Goal: Task Accomplishment & Management: Use online tool/utility

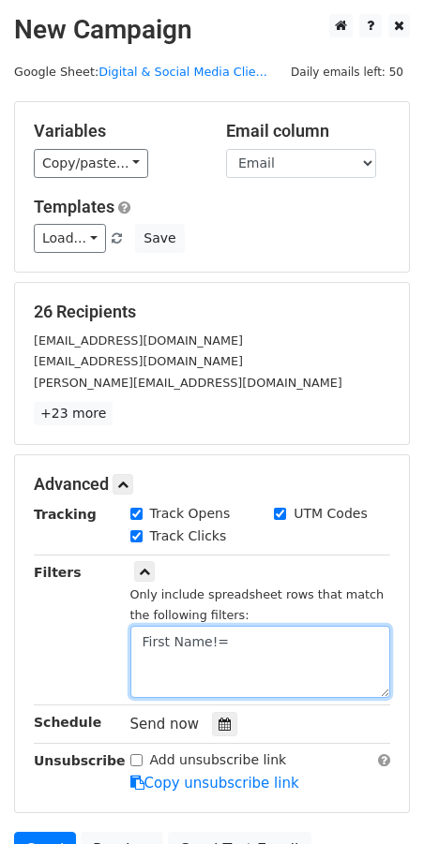
click at [237, 645] on textarea "First Name!=" at bounding box center [260, 662] width 260 height 72
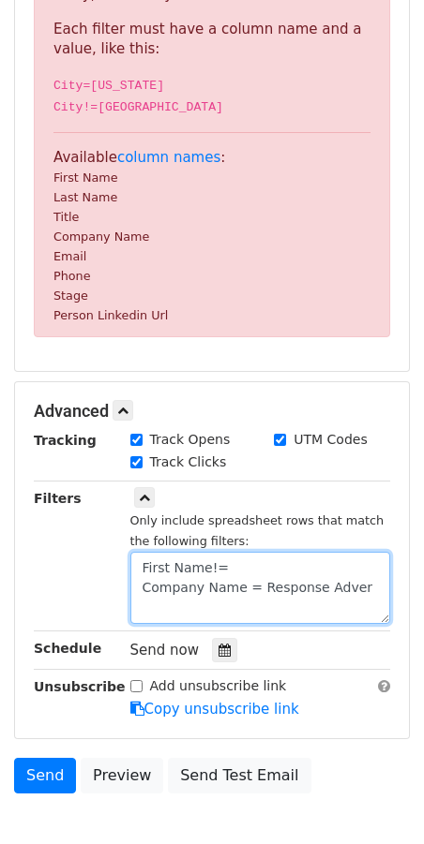
scroll to position [474, 0]
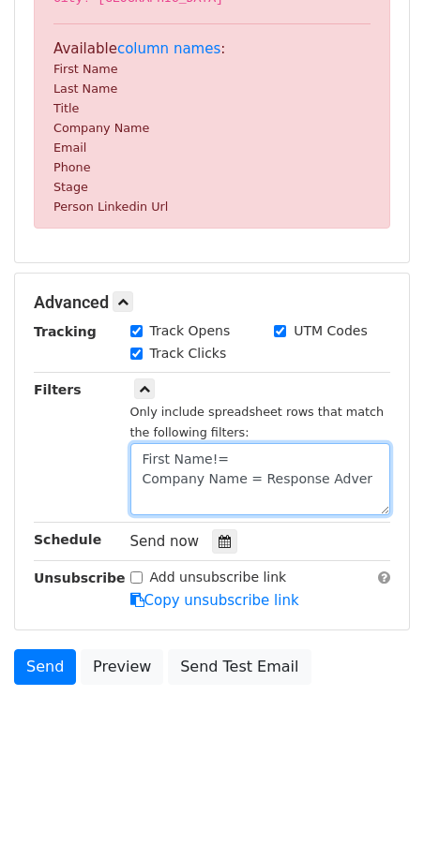
drag, startPoint x: 256, startPoint y: 479, endPoint x: 358, endPoint y: 482, distance: 102.2
click at [355, 482] on textarea "First Name!= Company Name = Response Adver" at bounding box center [260, 479] width 260 height 72
paste textarea "tising"
click at [244, 467] on textarea "First Name!= Company Name = Response Advertising" at bounding box center [260, 479] width 260 height 72
click at [142, 472] on textarea "First Name!= Company Name = Response Advertising" at bounding box center [260, 479] width 260 height 72
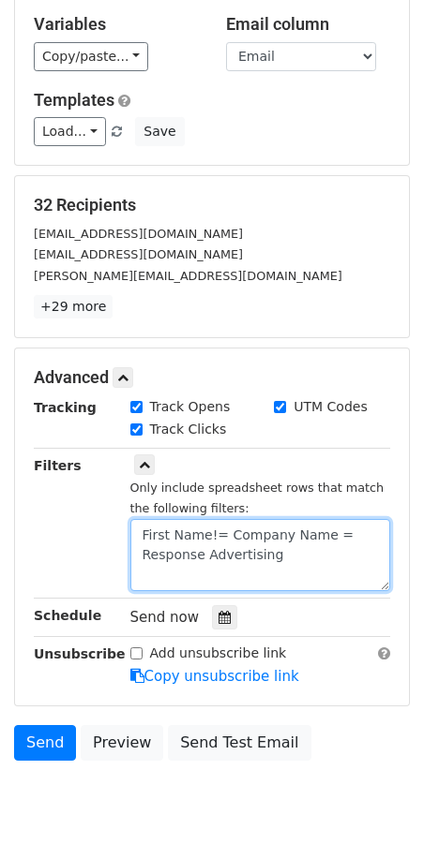
scroll to position [182, 0]
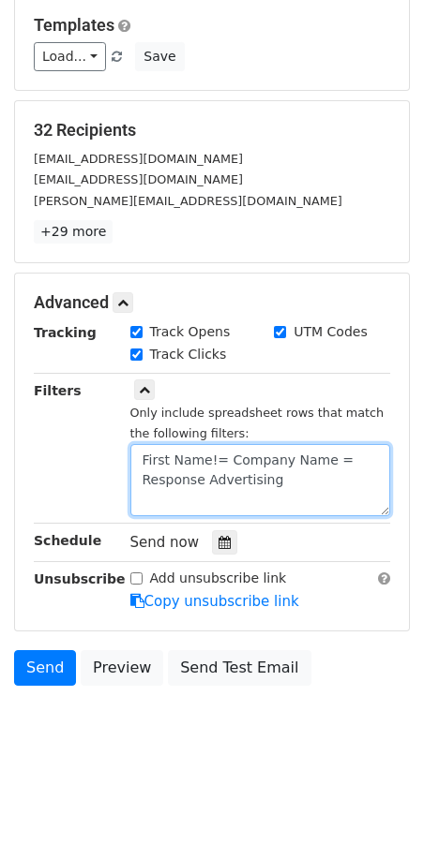
click at [227, 458] on textarea "First Name!= Company Name = Response Advertising" at bounding box center [260, 480] width 260 height 72
click at [328, 460] on textarea "First Name!= Company Name = Response Advertising" at bounding box center [260, 480] width 260 height 72
click at [227, 459] on textarea "First Name!= Company Name != Response Advertising" at bounding box center [260, 480] width 260 height 72
drag, startPoint x: 227, startPoint y: 458, endPoint x: 333, endPoint y: 492, distance: 111.1
click at [333, 492] on textarea "First Name!= Company Name != Response Advertising" at bounding box center [260, 480] width 260 height 72
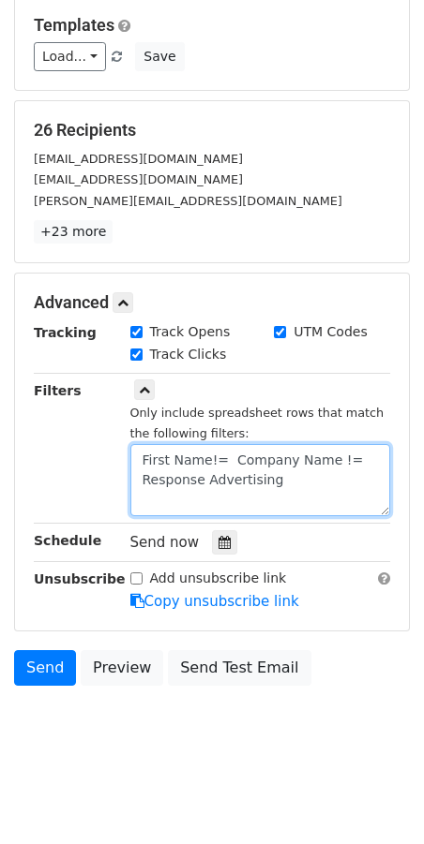
click at [227, 456] on textarea "First Name!= Company Name != Response Advertising" at bounding box center [260, 480] width 260 height 72
click at [230, 456] on textarea "First Name!= Company Name != Response Advertising" at bounding box center [260, 480] width 260 height 72
drag, startPoint x: 287, startPoint y: 471, endPoint x: 225, endPoint y: 453, distance: 64.6
click at [225, 453] on textarea "First Name!= Company Name != Response Advertising" at bounding box center [260, 480] width 260 height 72
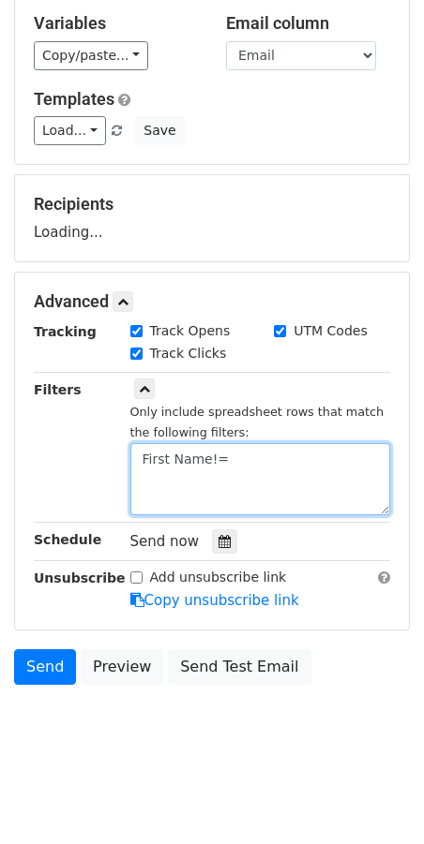
scroll to position [107, 0]
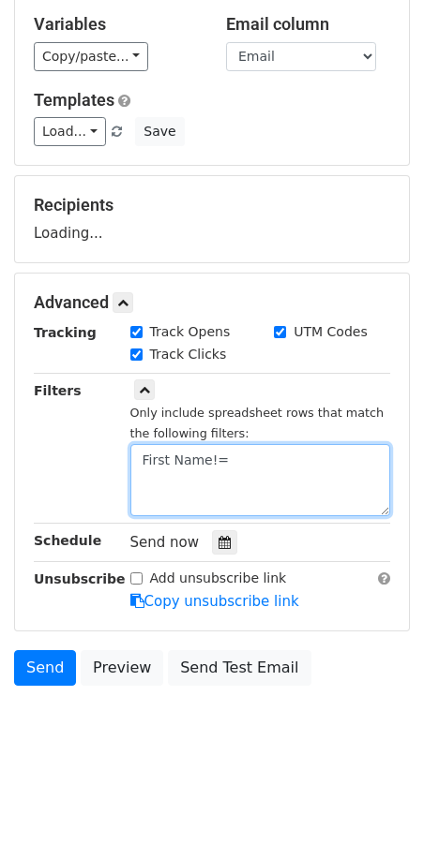
type textarea "First Name!="
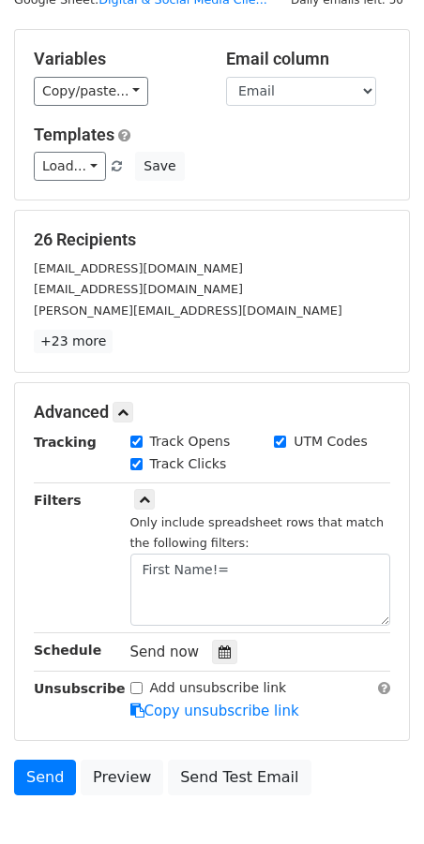
scroll to position [0, 0]
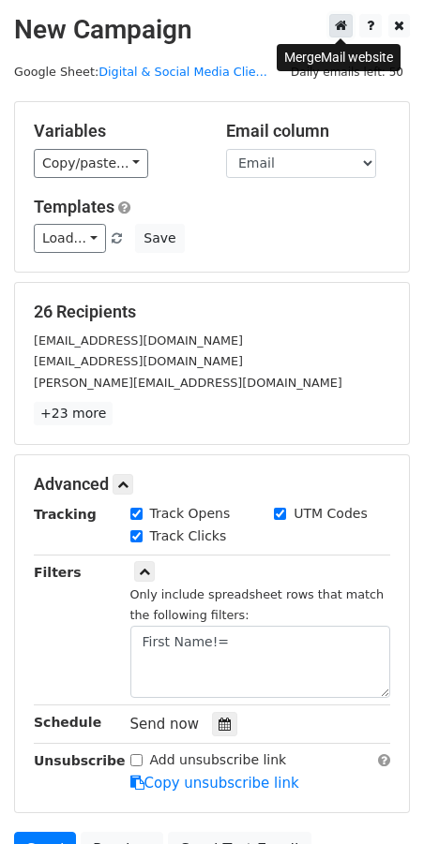
click at [337, 29] on icon at bounding box center [341, 25] width 12 height 13
click at [400, 34] on link at bounding box center [399, 25] width 22 height 23
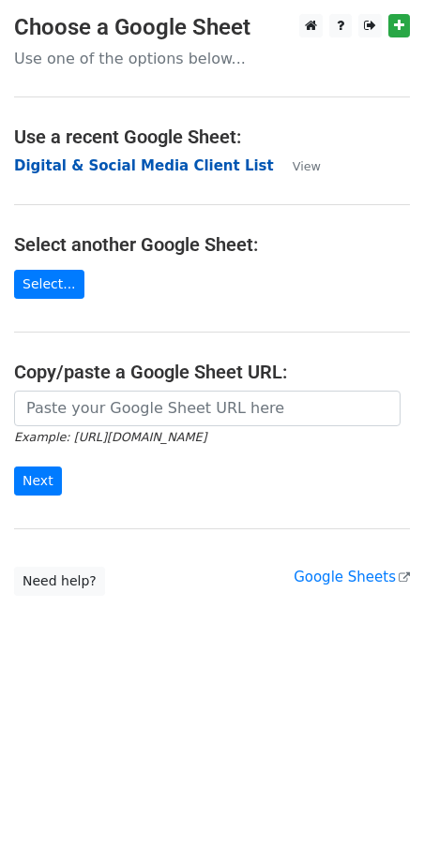
click at [112, 169] on strong "Digital & Social Media Client List" at bounding box center [144, 165] width 260 height 17
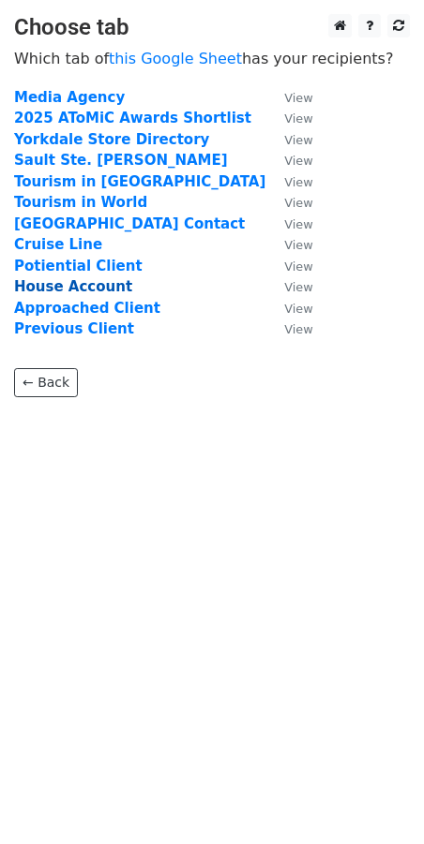
click at [79, 290] on strong "House Account" at bounding box center [73, 286] width 118 height 17
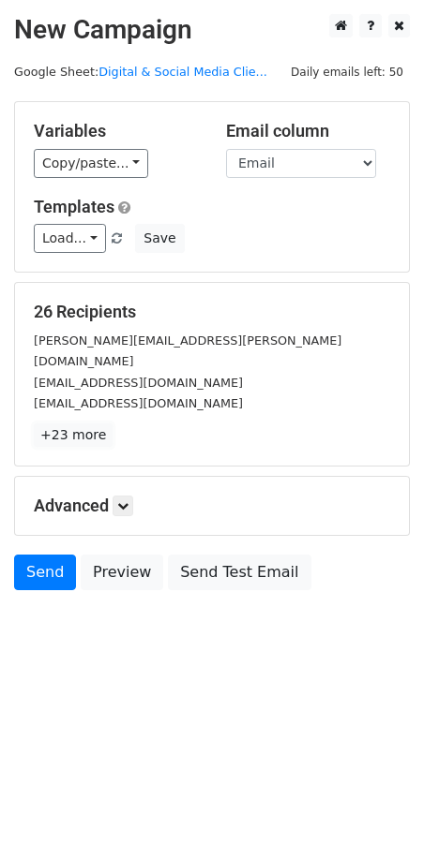
click at [53, 424] on link "+23 more" at bounding box center [73, 435] width 79 height 23
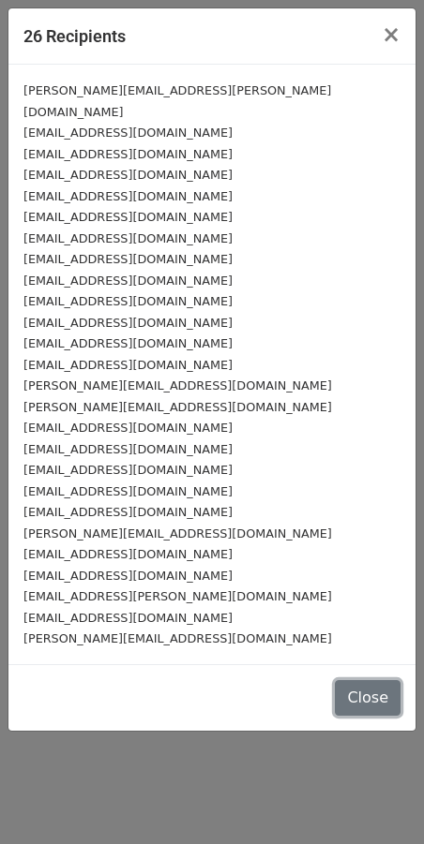
click at [372, 690] on button "Close" at bounding box center [368, 698] width 66 height 36
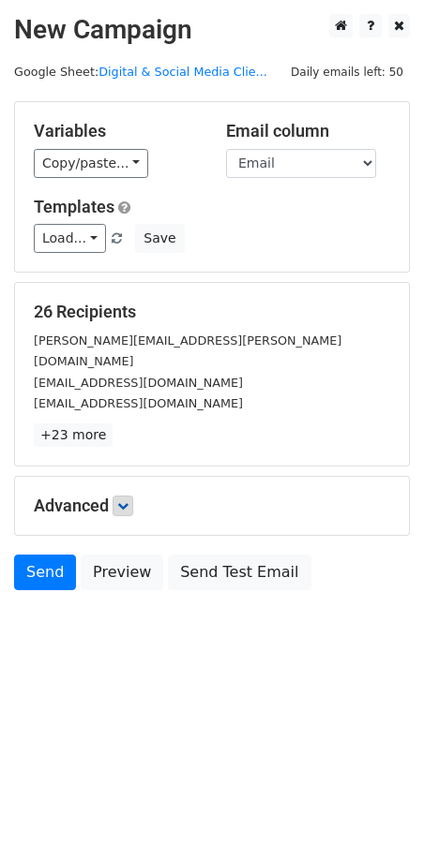
drag, startPoint x: 139, startPoint y: 492, endPoint x: 125, endPoint y: 485, distance: 15.5
click at [139, 496] on h5 "Advanced" at bounding box center [212, 506] width 356 height 21
click at [120, 500] on icon at bounding box center [122, 505] width 11 height 11
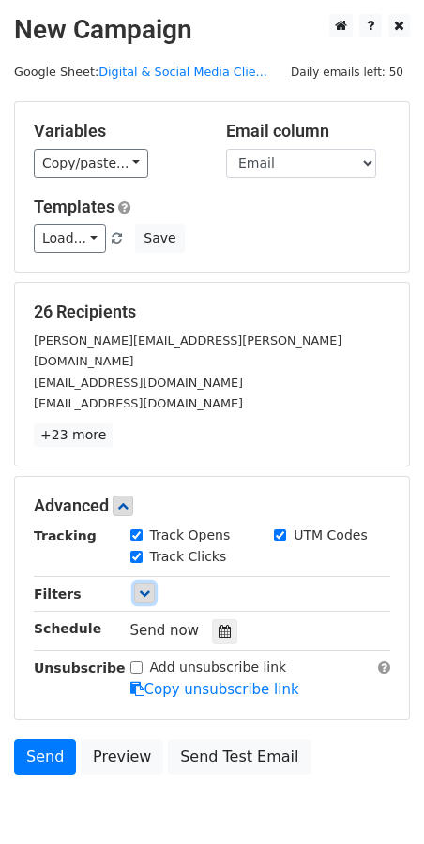
click at [141, 587] on icon at bounding box center [144, 592] width 11 height 11
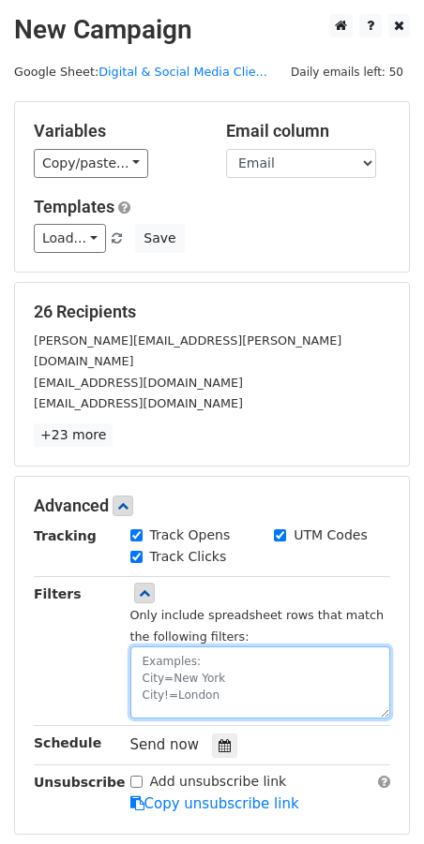
click at [203, 647] on textarea at bounding box center [260, 683] width 260 height 72
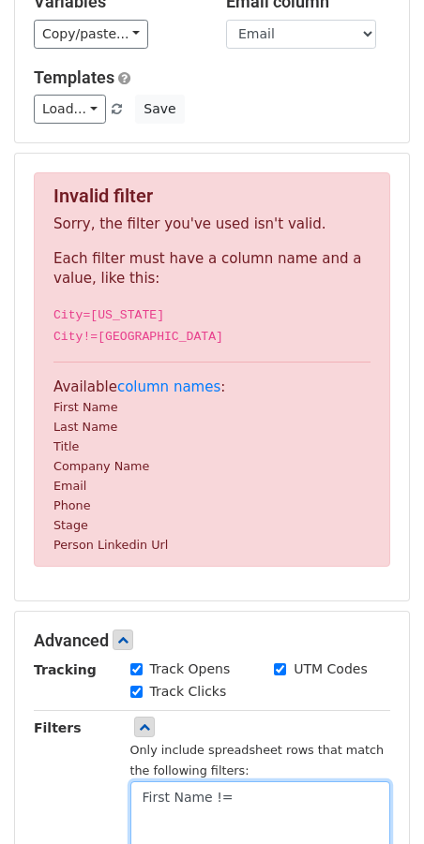
scroll to position [322, 0]
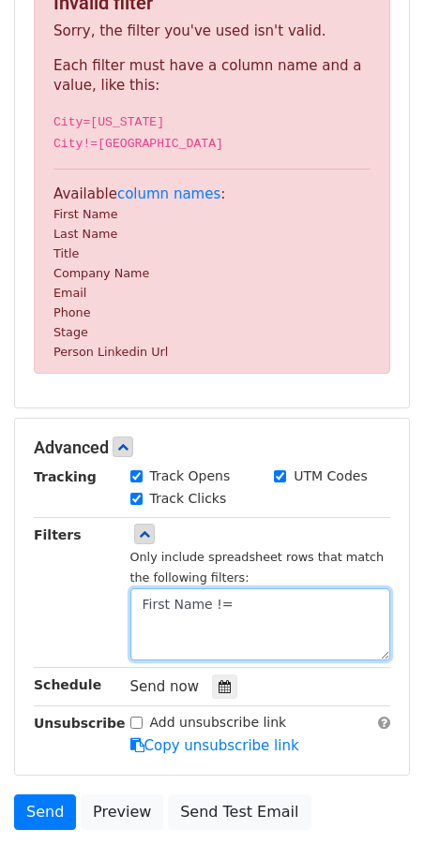
click at [240, 615] on textarea "First Name !=" at bounding box center [260, 624] width 260 height 72
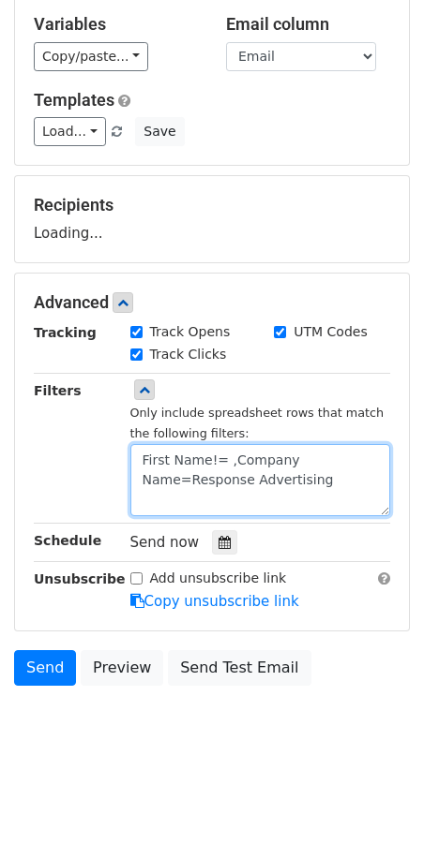
scroll to position [182, 0]
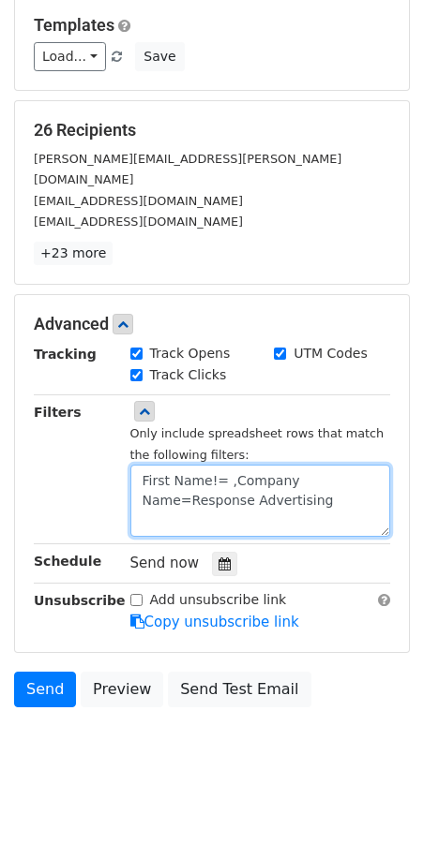
drag, startPoint x: 284, startPoint y: 473, endPoint x: 226, endPoint y: 466, distance: 58.6
click at [225, 466] on textarea "First Name!= ,Company Name=Response Advertising" at bounding box center [260, 501] width 260 height 72
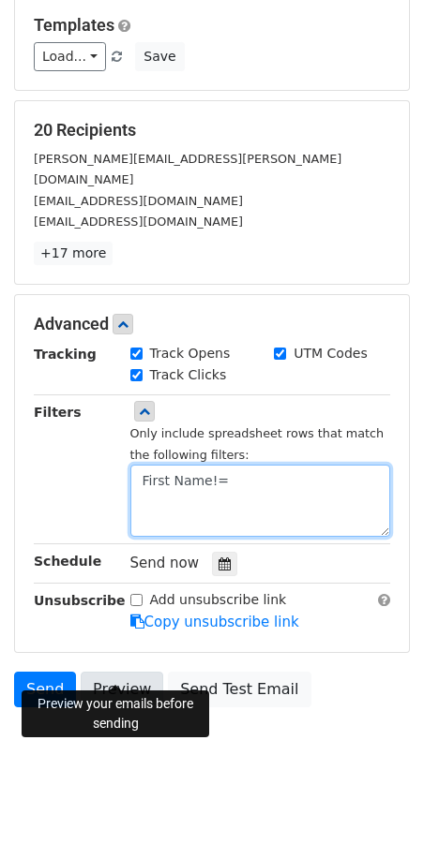
type textarea "First Name!="
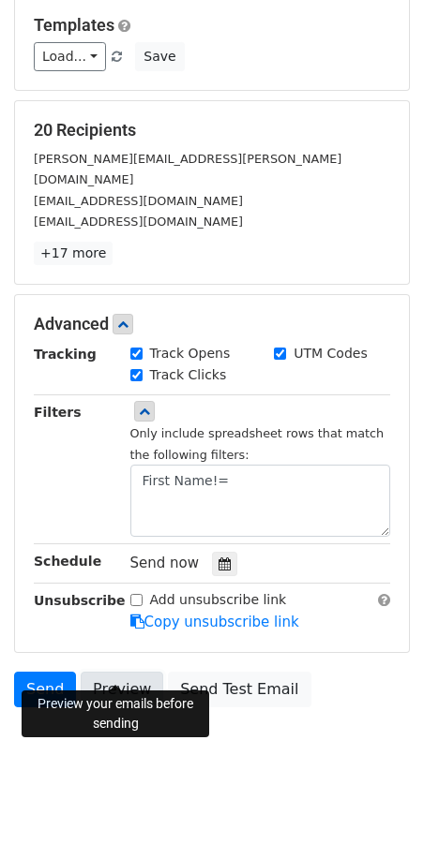
click at [123, 672] on link "Preview" at bounding box center [122, 690] width 82 height 36
click at [78, 242] on link "+17 more" at bounding box center [73, 253] width 79 height 23
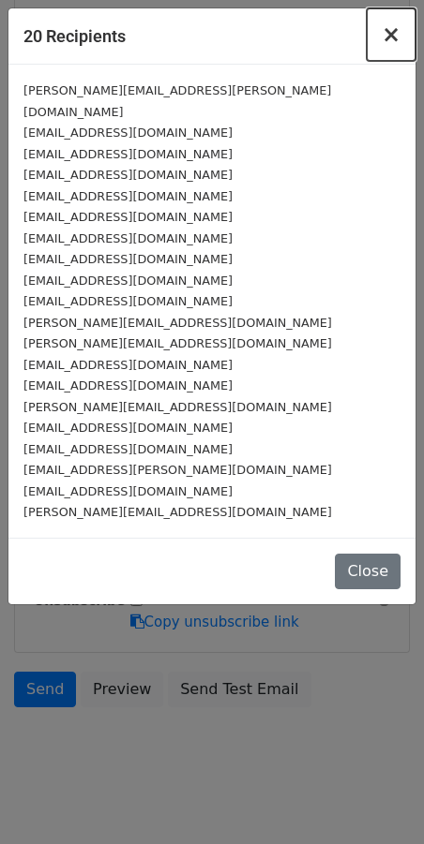
click at [389, 37] on span "×" at bounding box center [390, 35] width 19 height 26
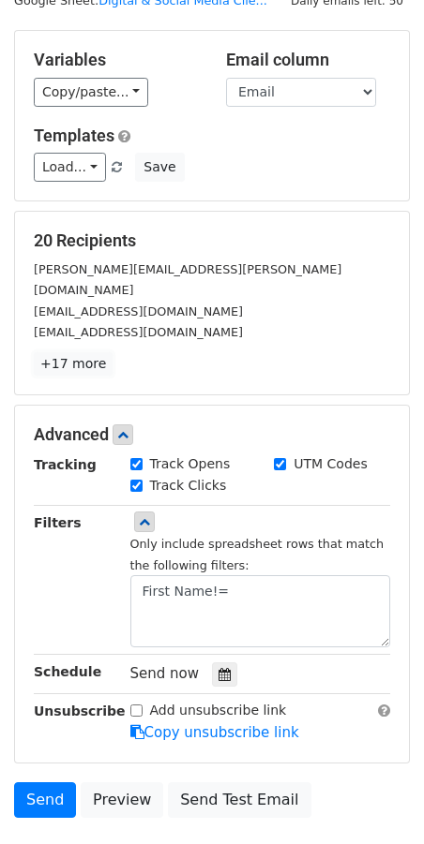
scroll to position [0, 0]
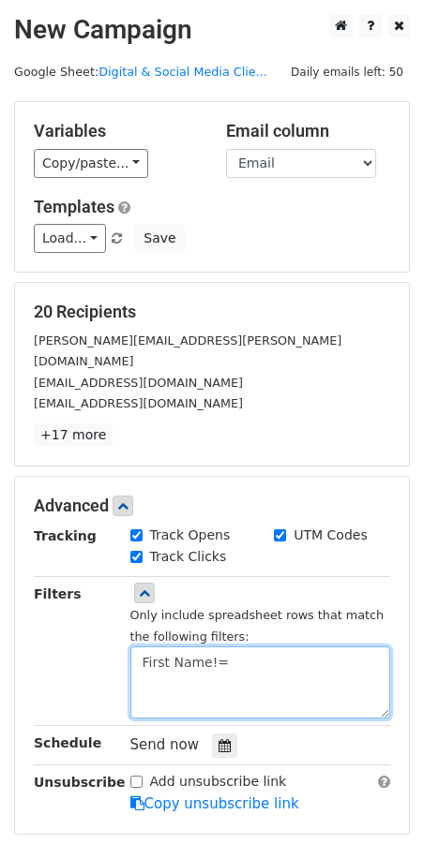
click at [256, 650] on textarea "First Name!=" at bounding box center [260, 683] width 260 height 72
click at [257, 648] on textarea "First Name!=" at bounding box center [260, 683] width 260 height 72
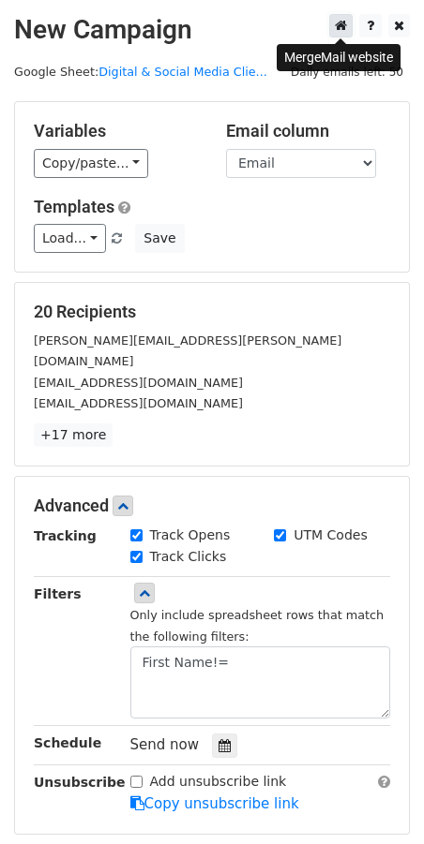
click at [343, 30] on icon at bounding box center [341, 25] width 12 height 13
drag, startPoint x: 401, startPoint y: 28, endPoint x: 395, endPoint y: 41, distance: 14.3
click at [401, 28] on icon at bounding box center [399, 25] width 10 height 13
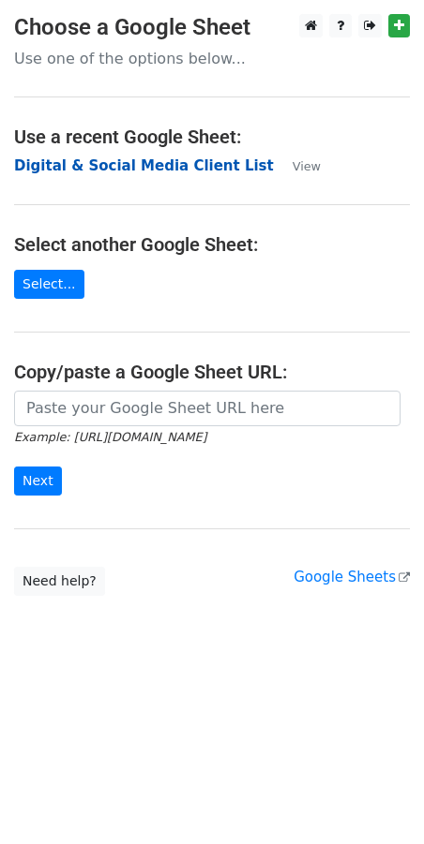
click at [108, 163] on strong "Digital & Social Media Client List" at bounding box center [144, 165] width 260 height 17
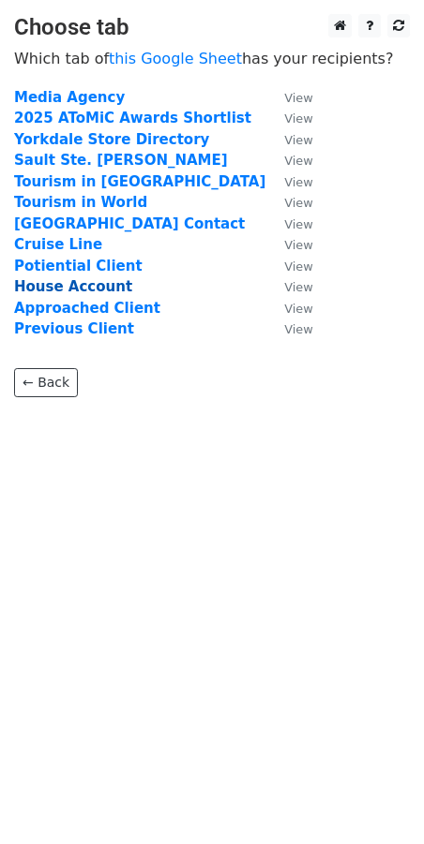
click at [78, 284] on strong "House Account" at bounding box center [73, 286] width 118 height 17
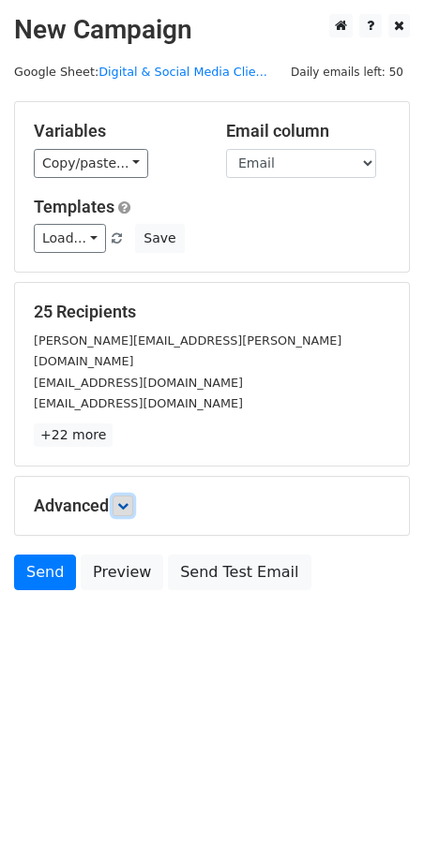
click at [120, 500] on icon at bounding box center [122, 505] width 11 height 11
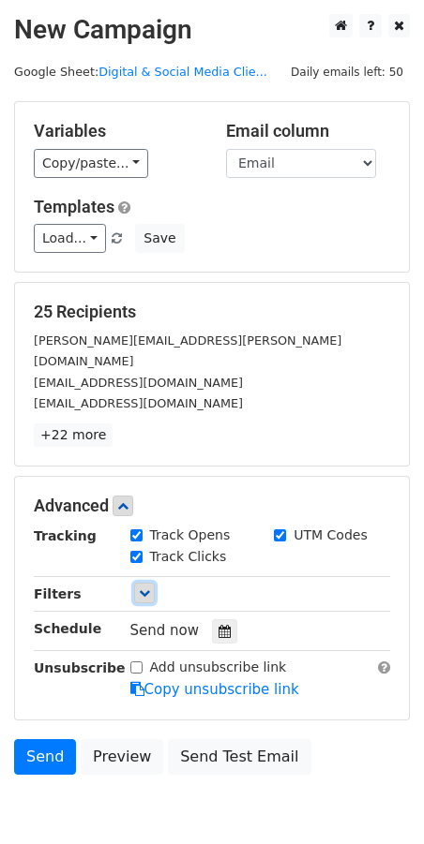
click at [145, 587] on icon at bounding box center [144, 592] width 11 height 11
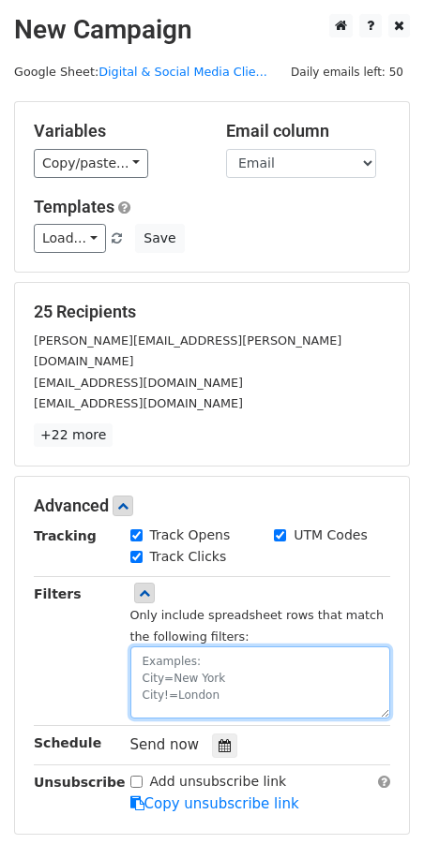
click at [233, 647] on textarea at bounding box center [260, 683] width 260 height 72
paste textarea "First Name!="
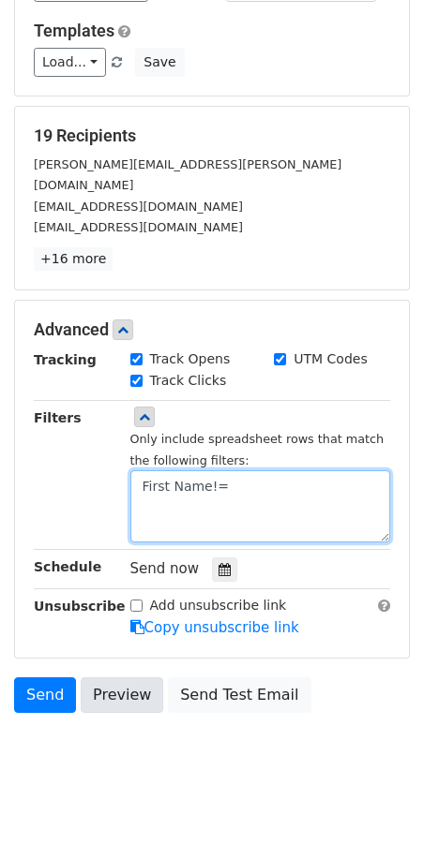
scroll to position [182, 0]
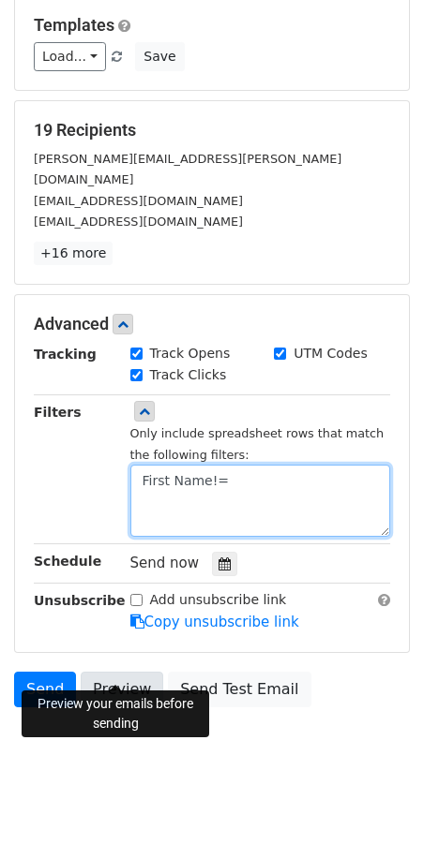
type textarea "First Name!="
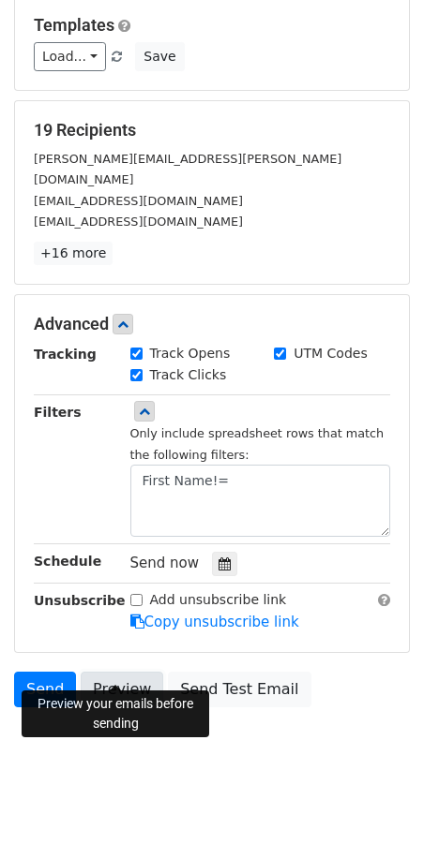
click at [125, 672] on link "Preview" at bounding box center [122, 690] width 82 height 36
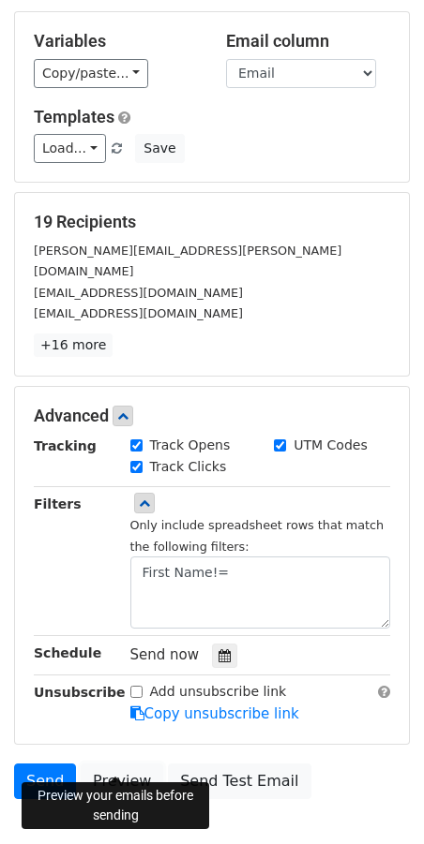
scroll to position [0, 0]
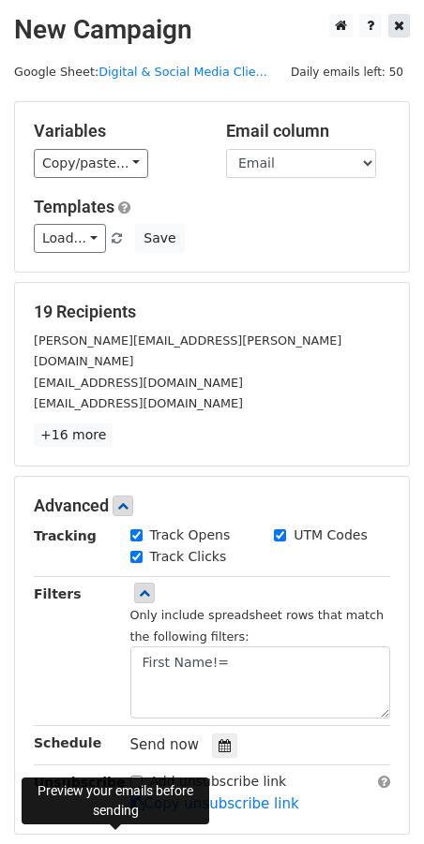
click at [402, 30] on icon at bounding box center [399, 25] width 10 height 13
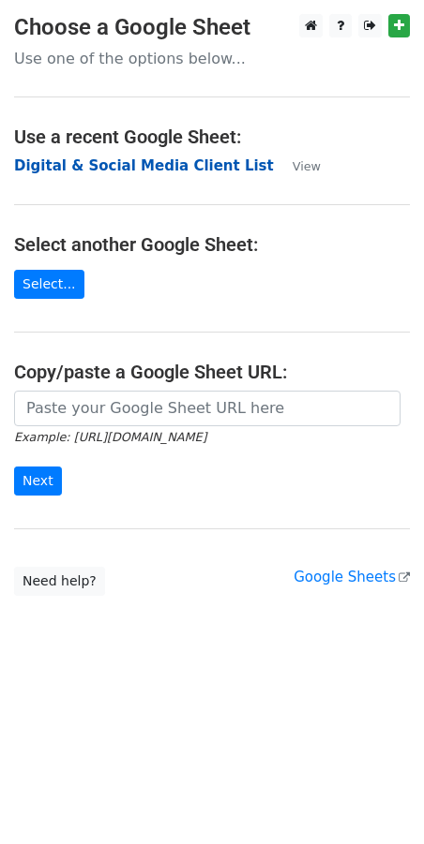
click at [150, 170] on strong "Digital & Social Media Client List" at bounding box center [144, 165] width 260 height 17
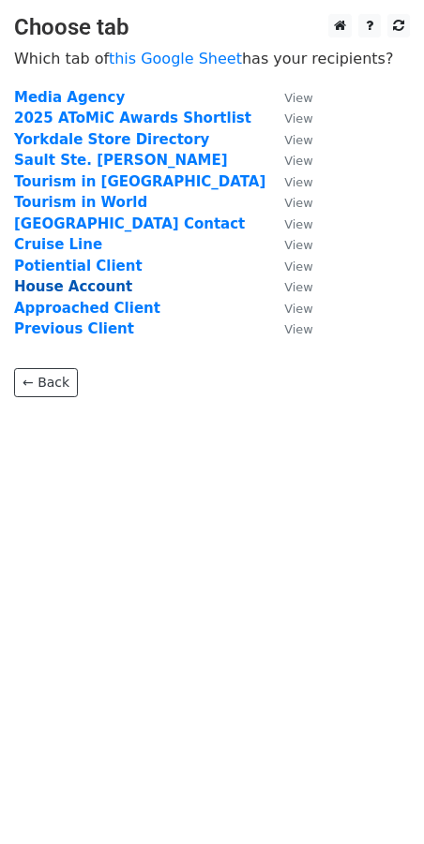
click at [48, 290] on strong "House Account" at bounding box center [73, 286] width 118 height 17
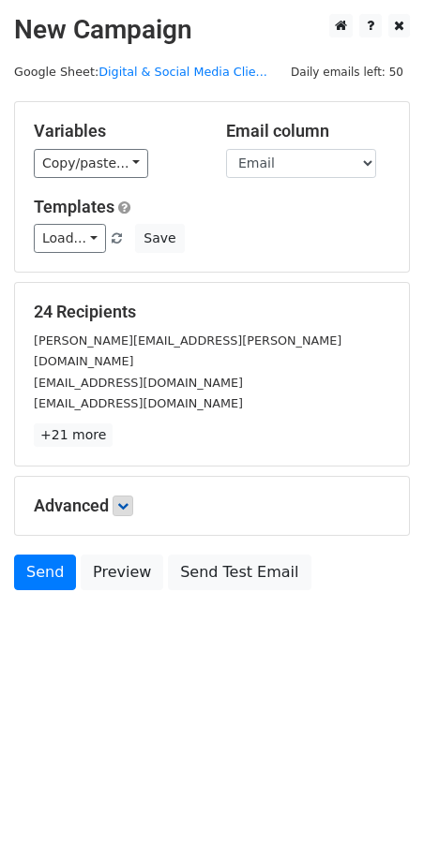
click at [125, 424] on p "+21 more" at bounding box center [212, 435] width 356 height 23
drag, startPoint x: 163, startPoint y: 437, endPoint x: 149, endPoint y: 461, distance: 28.1
click at [163, 437] on div "24 Recipients Jane.MacCuish@gov.mb.ca NKrueger@senecacasinos.com KNapoleon@sene…" at bounding box center [212, 374] width 394 height 183
click at [129, 496] on link at bounding box center [122, 506] width 21 height 21
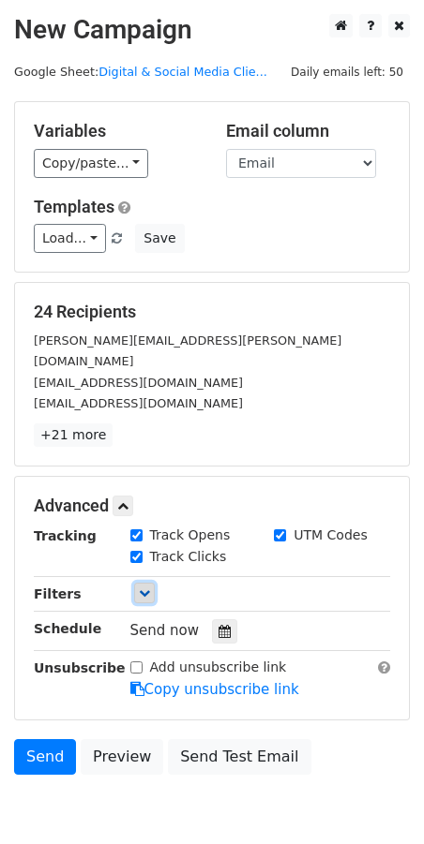
click at [142, 587] on icon at bounding box center [144, 592] width 11 height 11
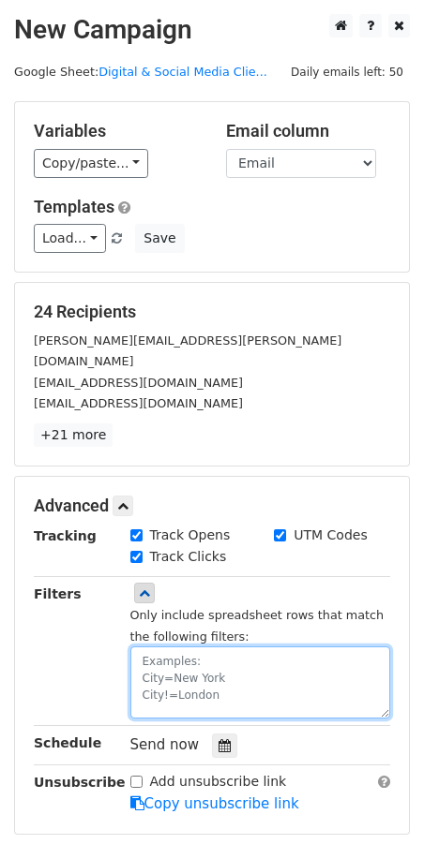
click at [194, 647] on textarea at bounding box center [260, 683] width 260 height 72
paste textarea "First Name!="
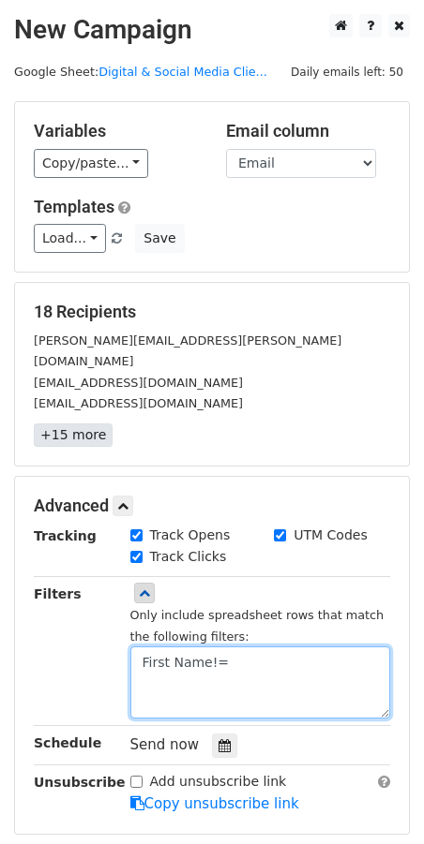
type textarea "First Name!="
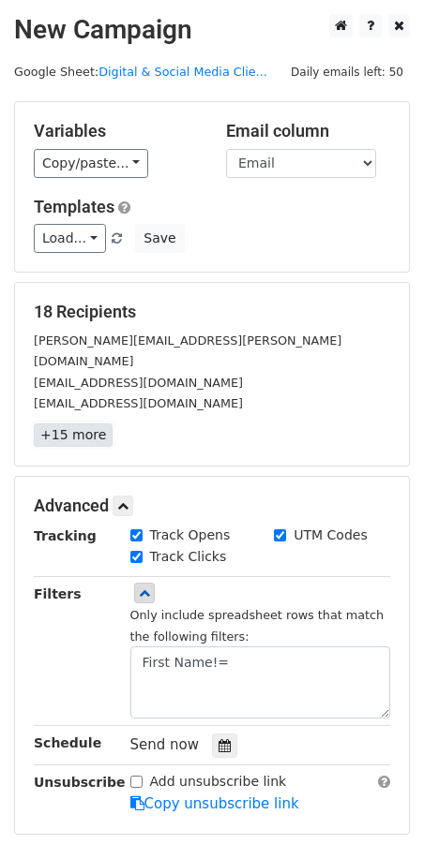
click at [78, 424] on link "+15 more" at bounding box center [73, 435] width 79 height 23
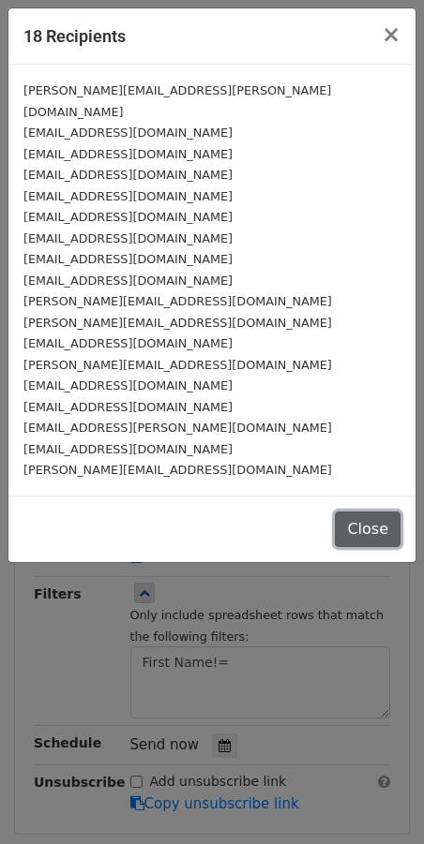
click at [376, 512] on button "Close" at bounding box center [368, 530] width 66 height 36
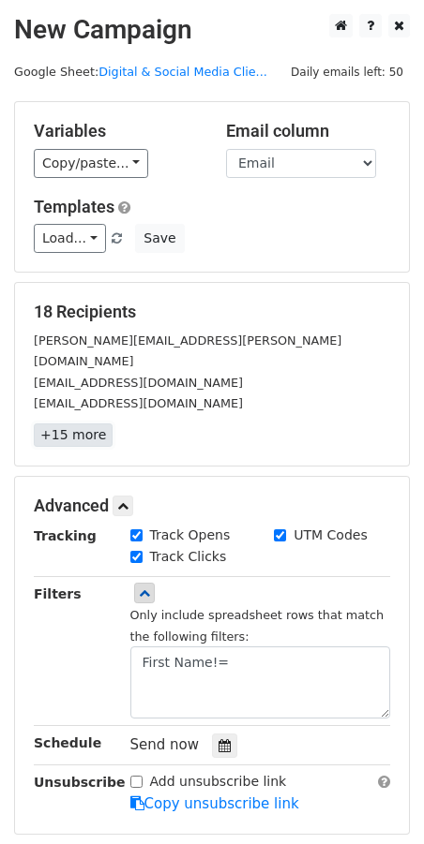
click at [83, 424] on link "+15 more" at bounding box center [73, 435] width 79 height 23
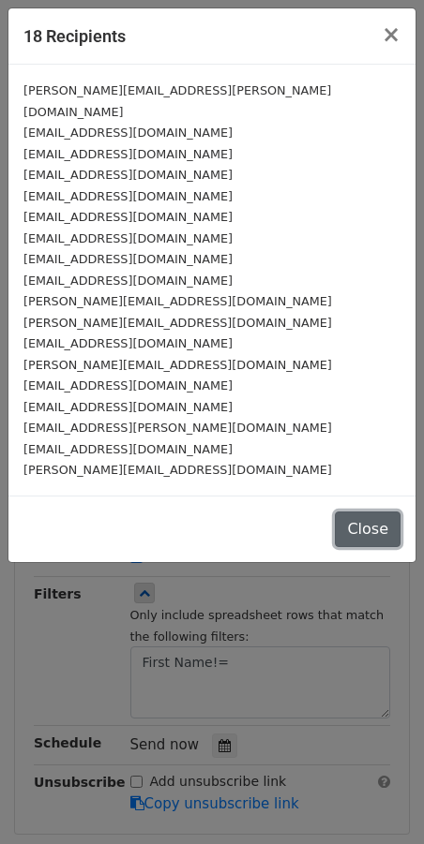
click at [367, 512] on button "Close" at bounding box center [368, 530] width 66 height 36
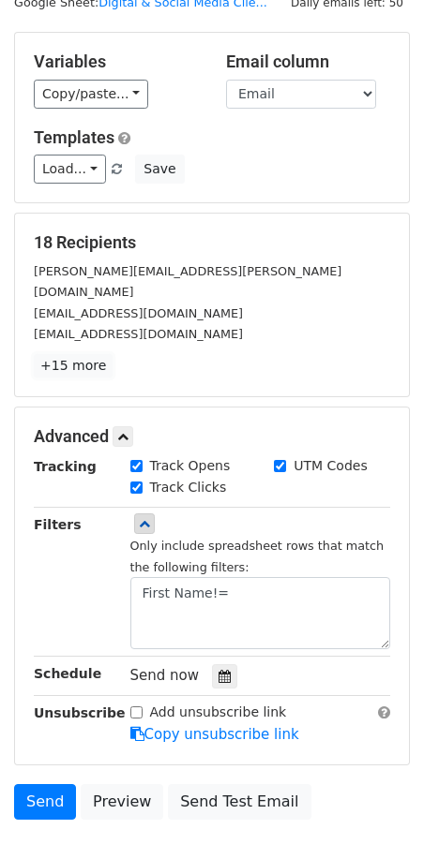
scroll to position [182, 0]
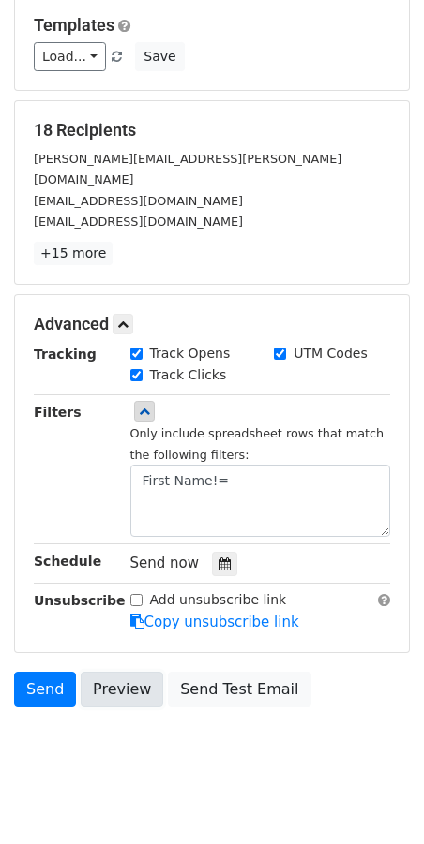
click at [120, 679] on link "Preview" at bounding box center [122, 690] width 82 height 36
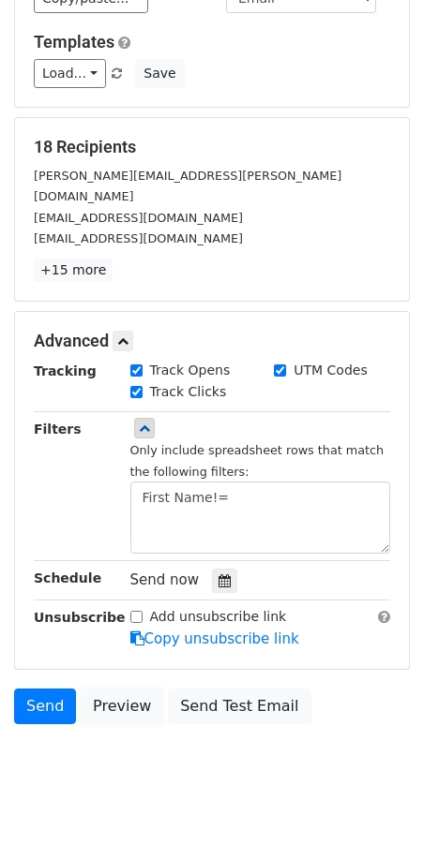
scroll to position [0, 0]
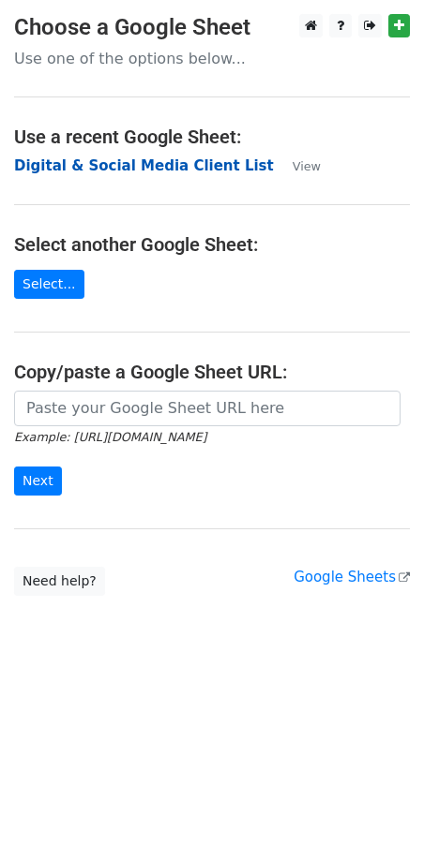
click at [206, 166] on strong "Digital & Social Media Client List" at bounding box center [144, 165] width 260 height 17
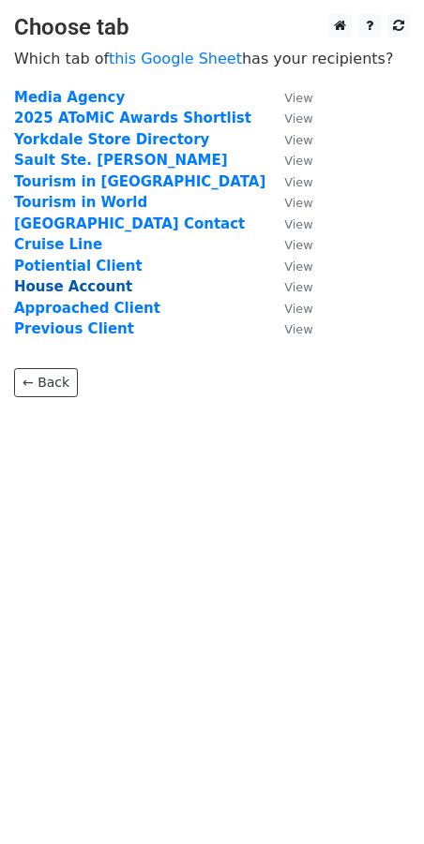
click at [57, 286] on strong "House Account" at bounding box center [73, 286] width 118 height 17
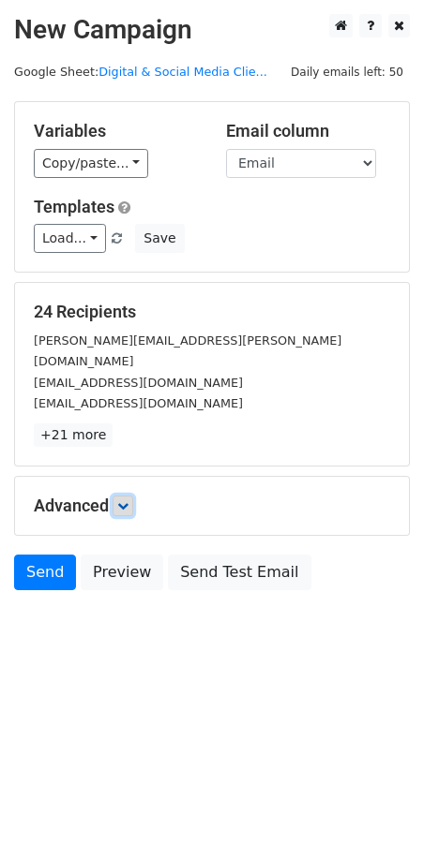
click at [122, 500] on icon at bounding box center [122, 505] width 11 height 11
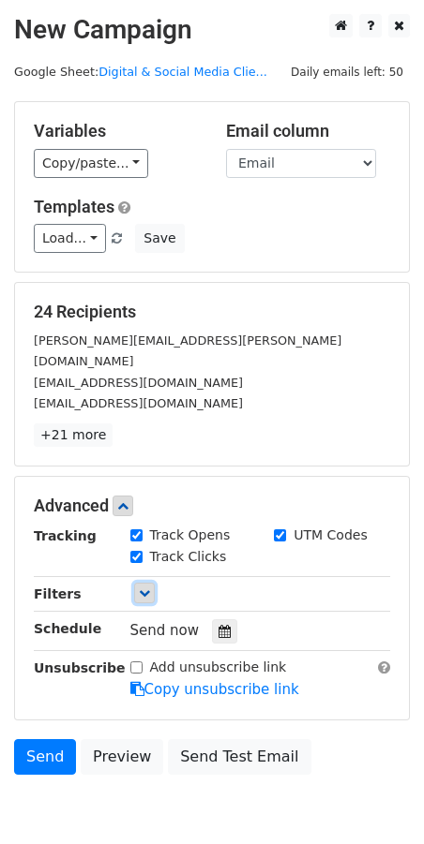
click at [143, 587] on icon at bounding box center [144, 592] width 11 height 11
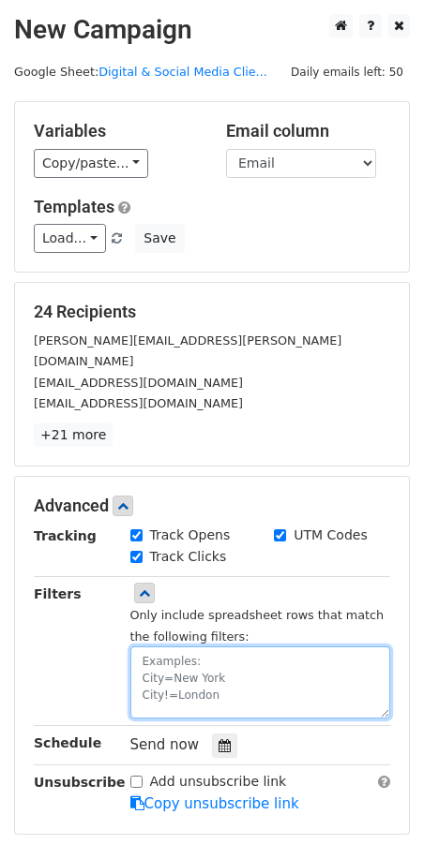
click at [181, 647] on textarea at bounding box center [260, 683] width 260 height 72
type textarea "First Name!="
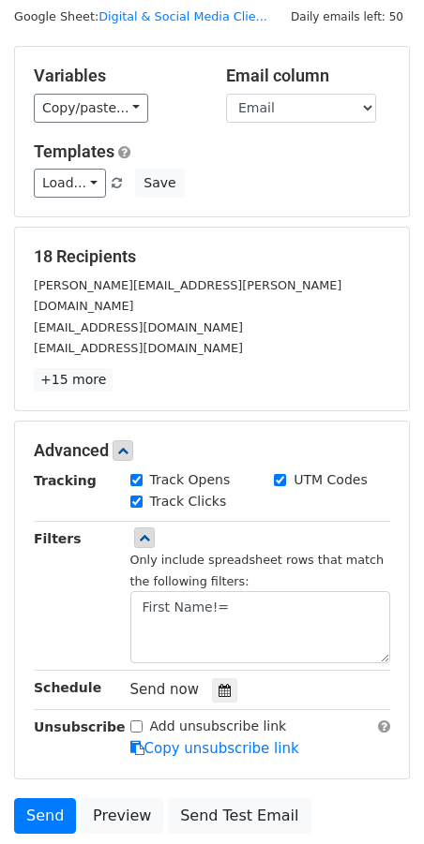
scroll to position [182, 0]
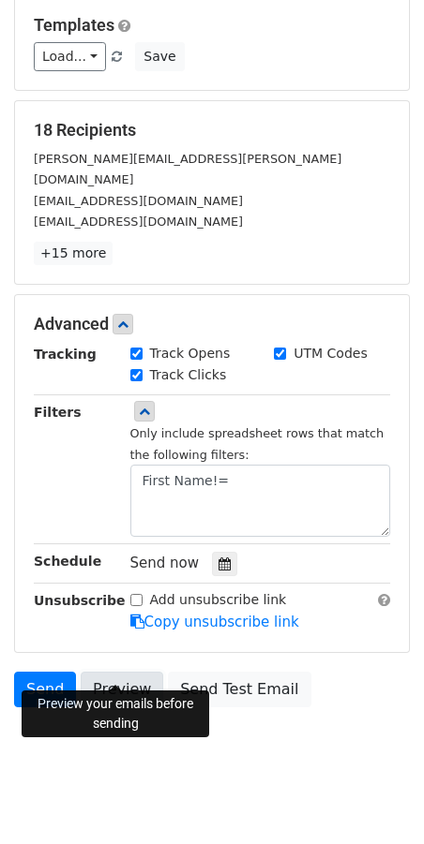
click at [132, 672] on link "Preview" at bounding box center [122, 690] width 82 height 36
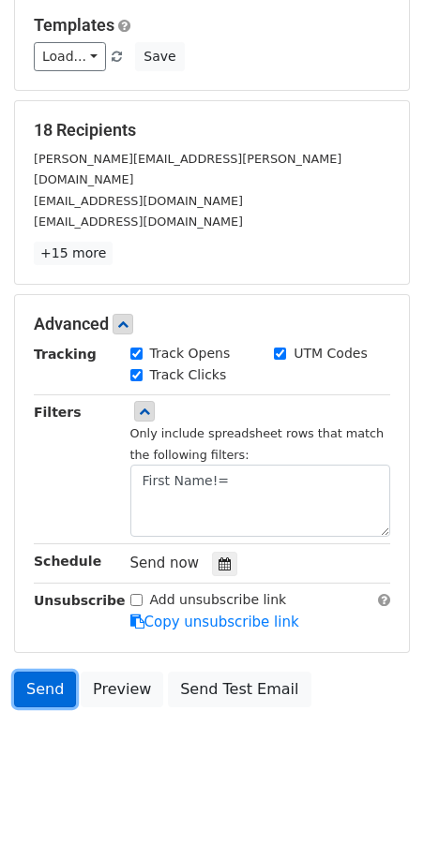
click at [41, 674] on link "Send" at bounding box center [45, 690] width 62 height 36
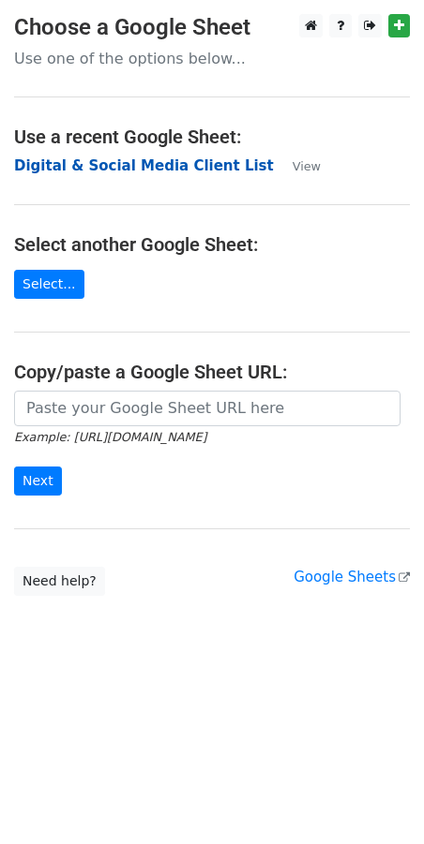
click at [129, 169] on strong "Digital & Social Media Client List" at bounding box center [144, 165] width 260 height 17
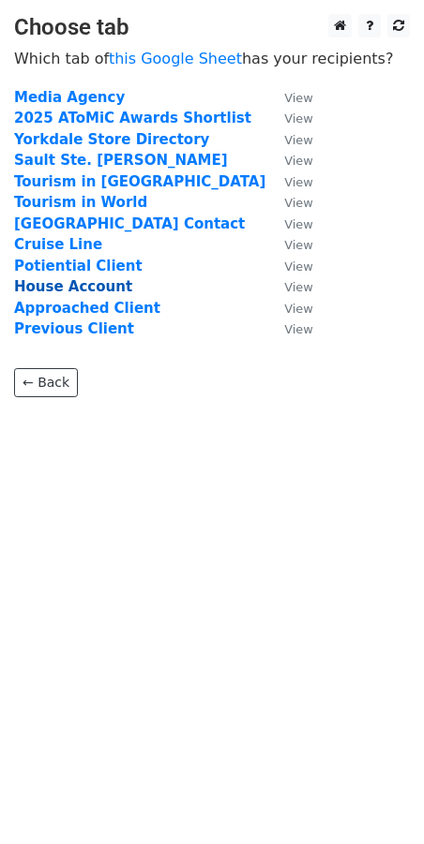
click at [79, 289] on strong "House Account" at bounding box center [73, 286] width 118 height 17
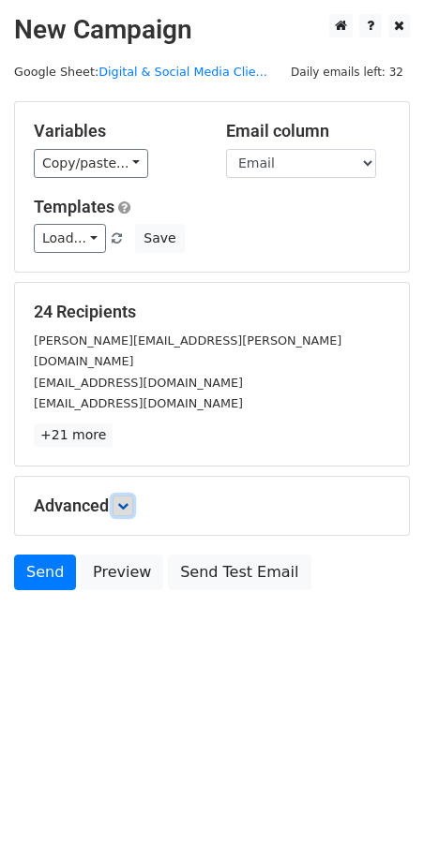
click at [118, 496] on link at bounding box center [122, 506] width 21 height 21
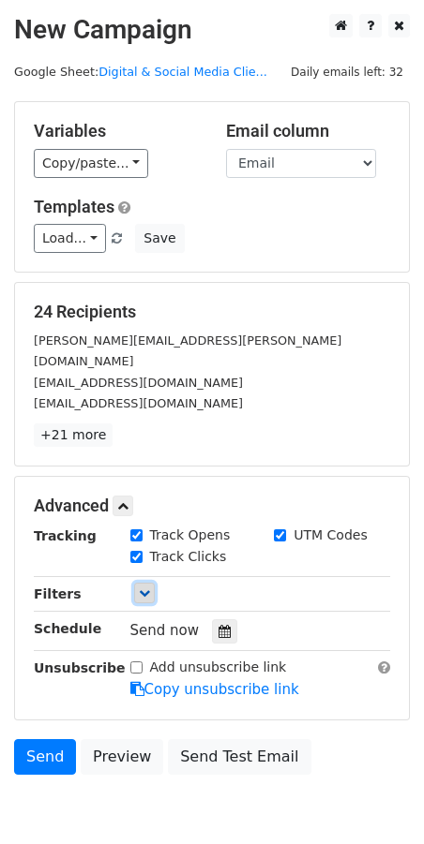
click at [143, 587] on icon at bounding box center [144, 592] width 11 height 11
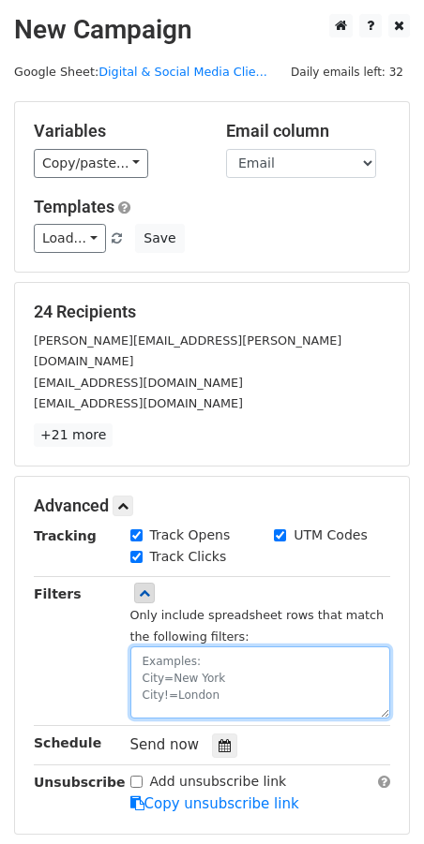
click at [190, 647] on textarea at bounding box center [260, 683] width 260 height 72
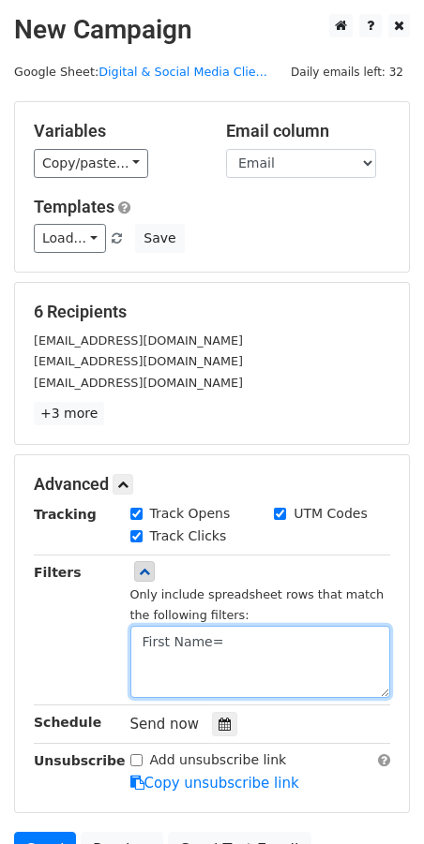
type textarea "First Name="
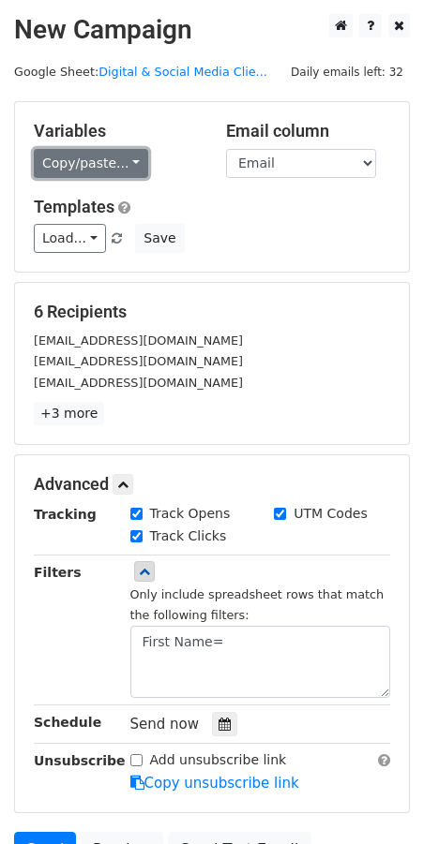
click at [101, 154] on link "Copy/paste..." at bounding box center [91, 163] width 114 height 29
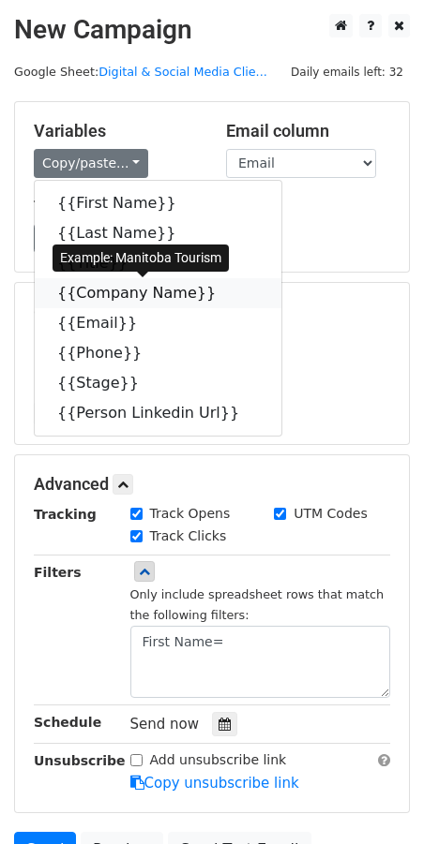
drag, startPoint x: 144, startPoint y: 295, endPoint x: 31, endPoint y: 319, distance: 115.8
click at [143, 295] on link "{{Company Name}}" at bounding box center [158, 293] width 246 height 30
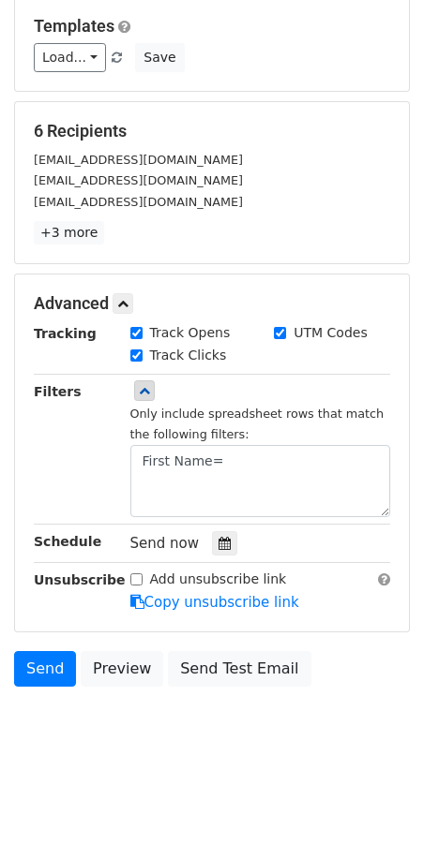
scroll to position [182, 0]
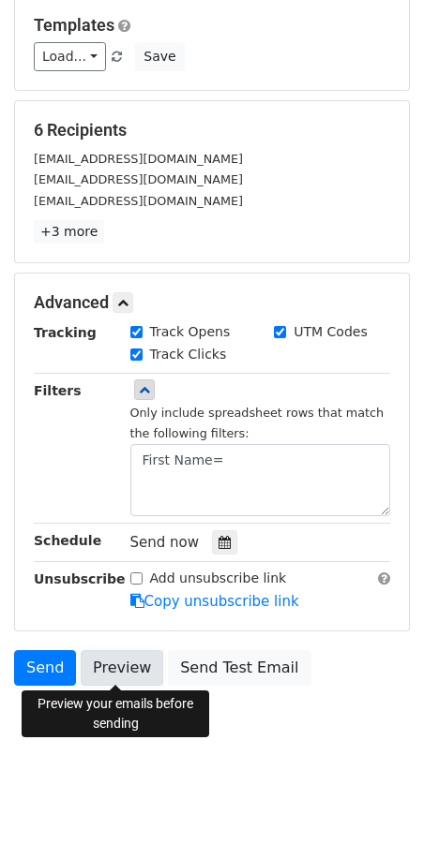
click at [119, 664] on link "Preview" at bounding box center [122, 668] width 82 height 36
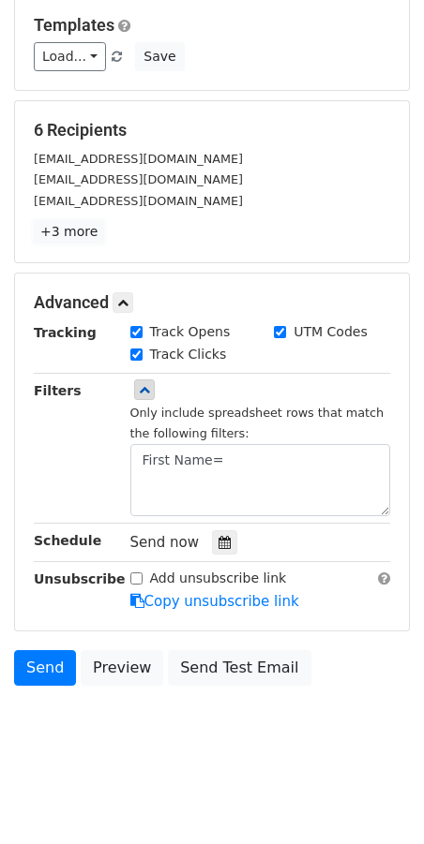
click at [65, 223] on link "+3 more" at bounding box center [69, 231] width 70 height 23
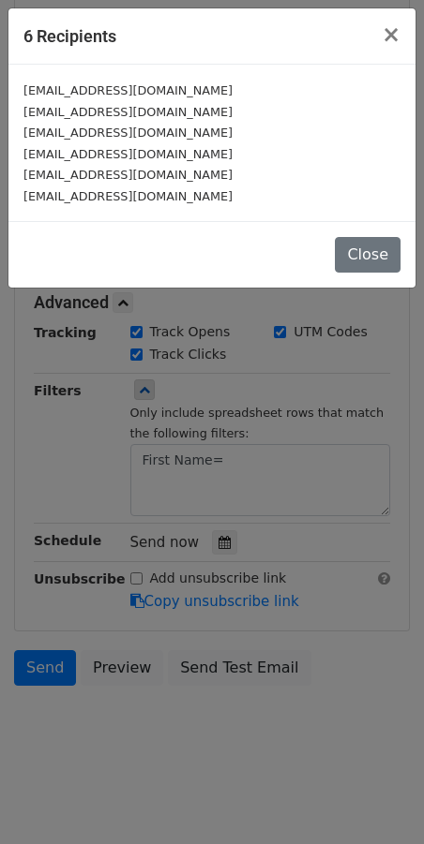
click at [335, 256] on div "Close" at bounding box center [211, 254] width 407 height 67
click at [362, 260] on button "Close" at bounding box center [368, 255] width 66 height 36
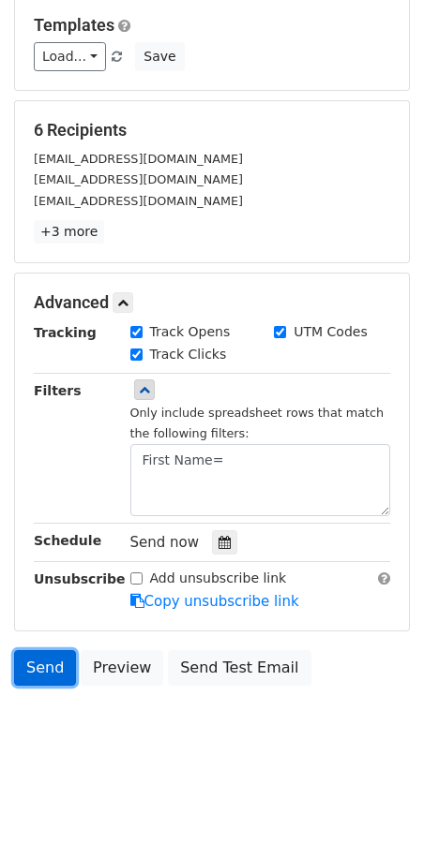
click at [57, 666] on link "Send" at bounding box center [45, 668] width 62 height 36
